Goal: Find specific page/section: Find specific page/section

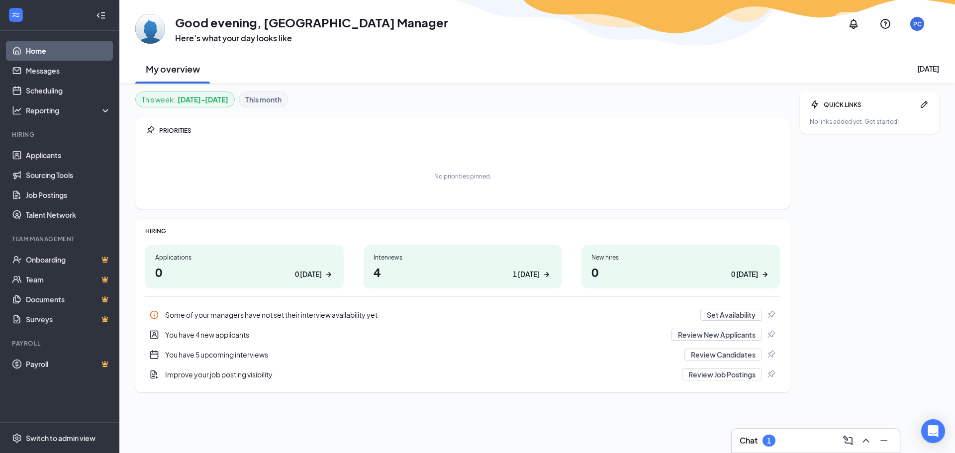
click at [518, 273] on div "1 today" at bounding box center [526, 274] width 27 height 10
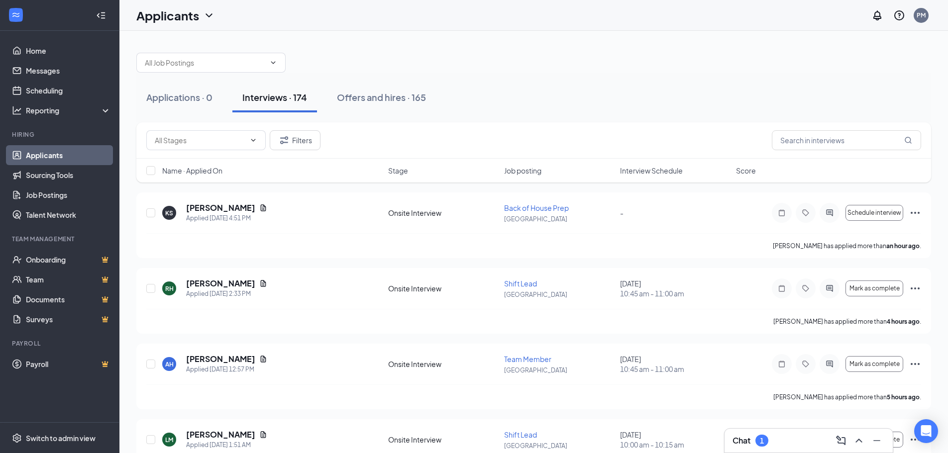
click at [665, 166] on span "Interview Schedule" at bounding box center [651, 171] width 63 height 10
click at [797, 440] on div "Chat 1" at bounding box center [808, 441] width 152 height 16
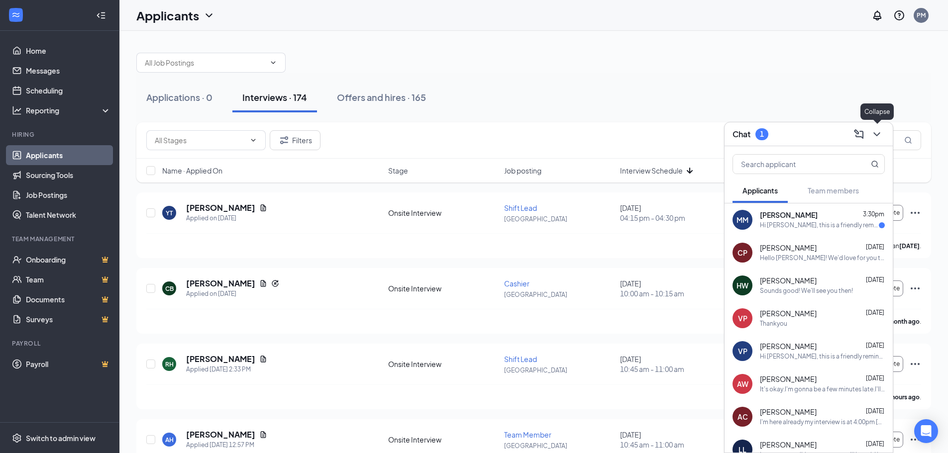
click at [874, 132] on icon "ChevronDown" at bounding box center [877, 134] width 12 height 12
